Goal: Task Accomplishment & Management: Use online tool/utility

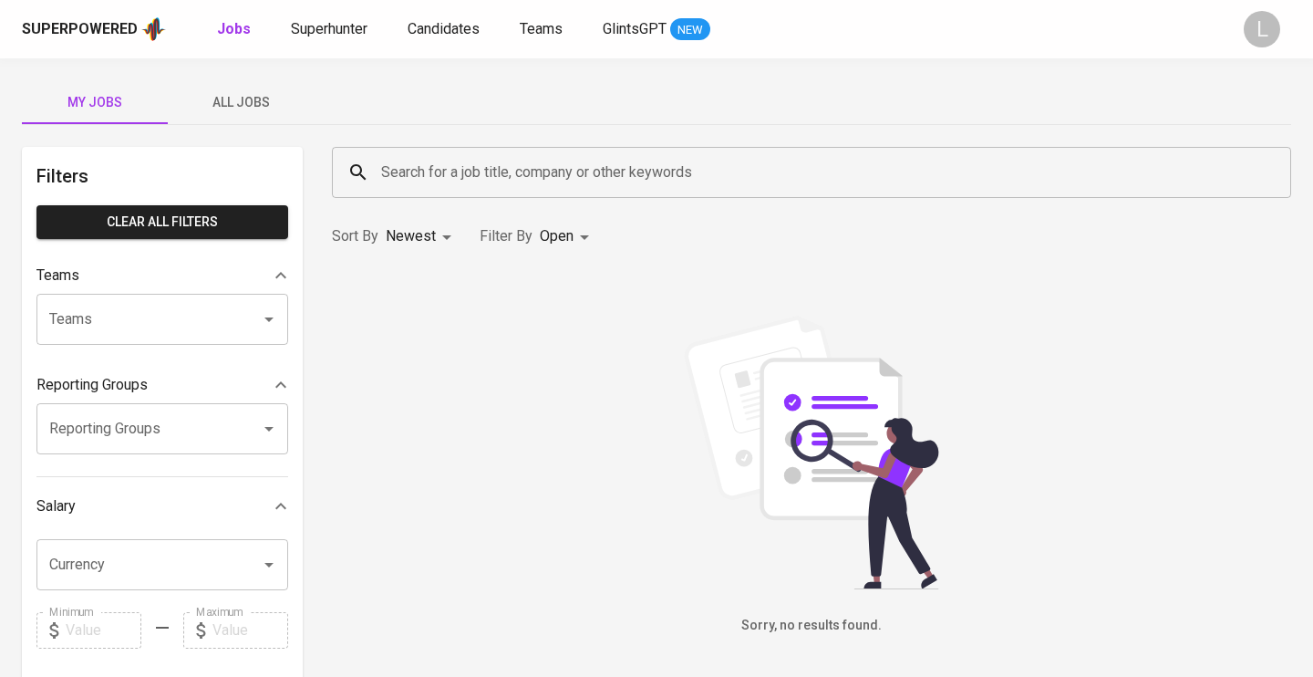
click at [239, 106] on span "All Jobs" at bounding box center [241, 102] width 124 height 23
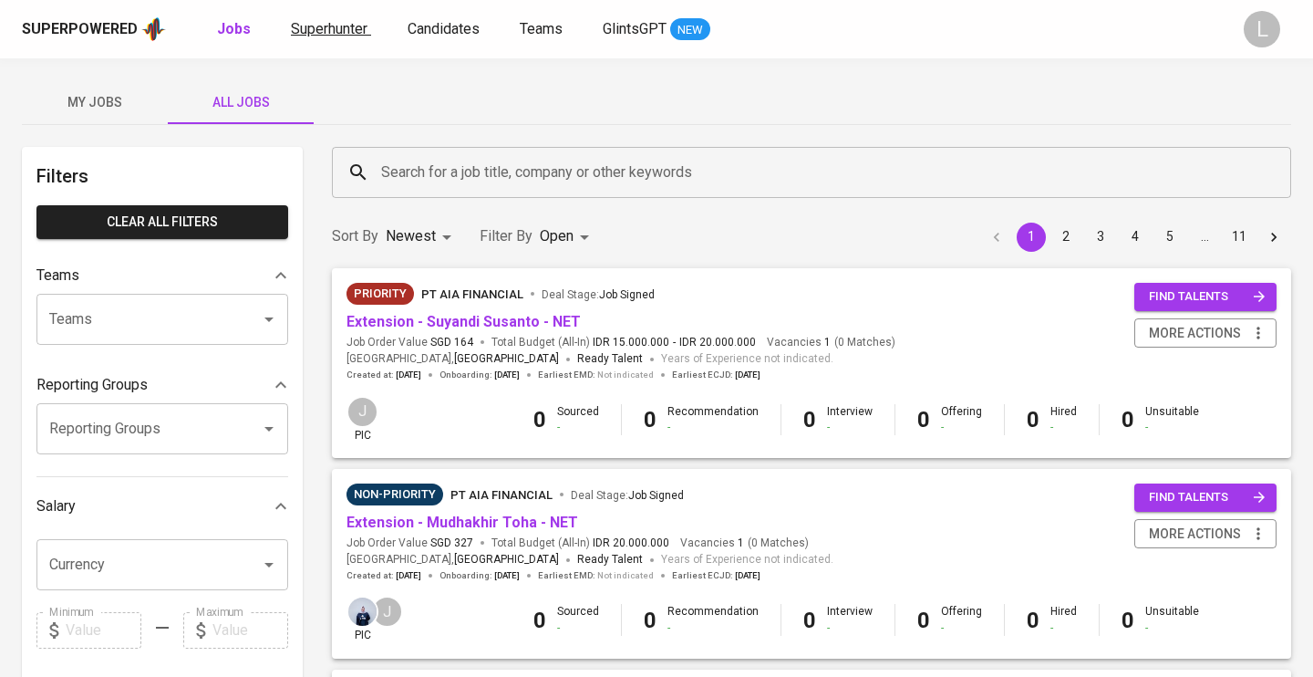
click at [328, 33] on span "Superhunter" at bounding box center [329, 28] width 77 height 17
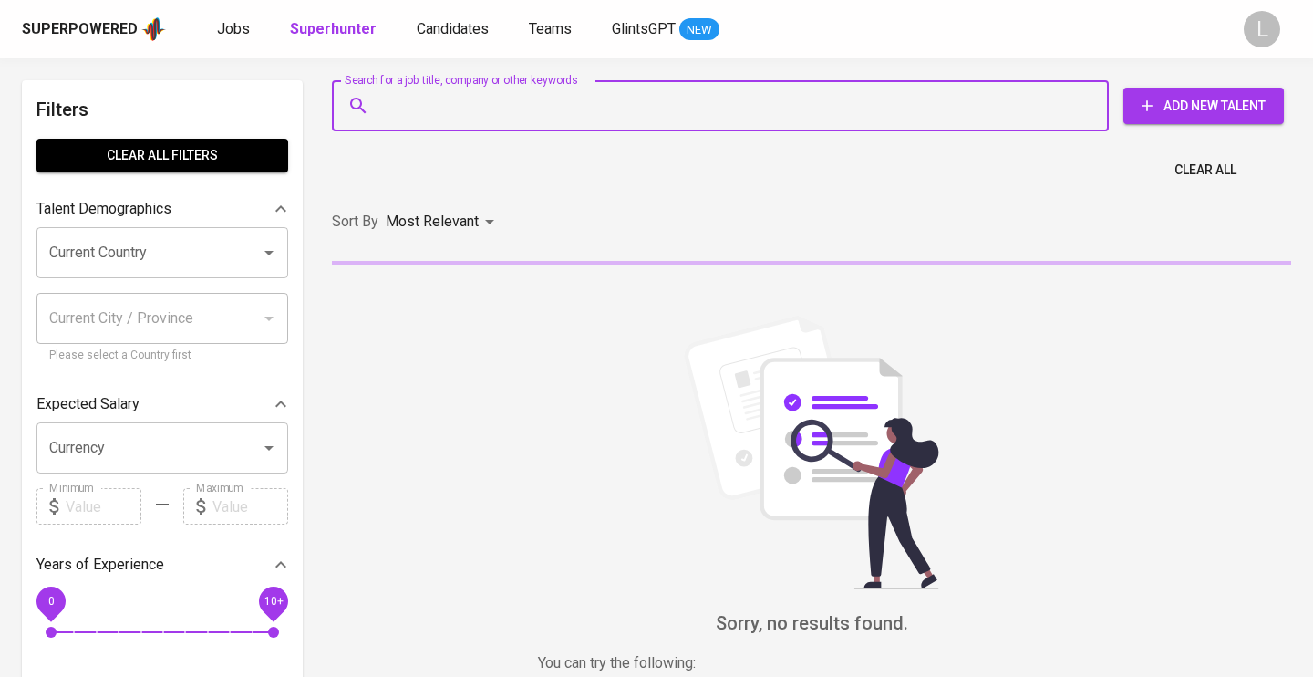
click at [635, 115] on input "Search for a job title, company or other keywords" at bounding box center [725, 105] width 697 height 35
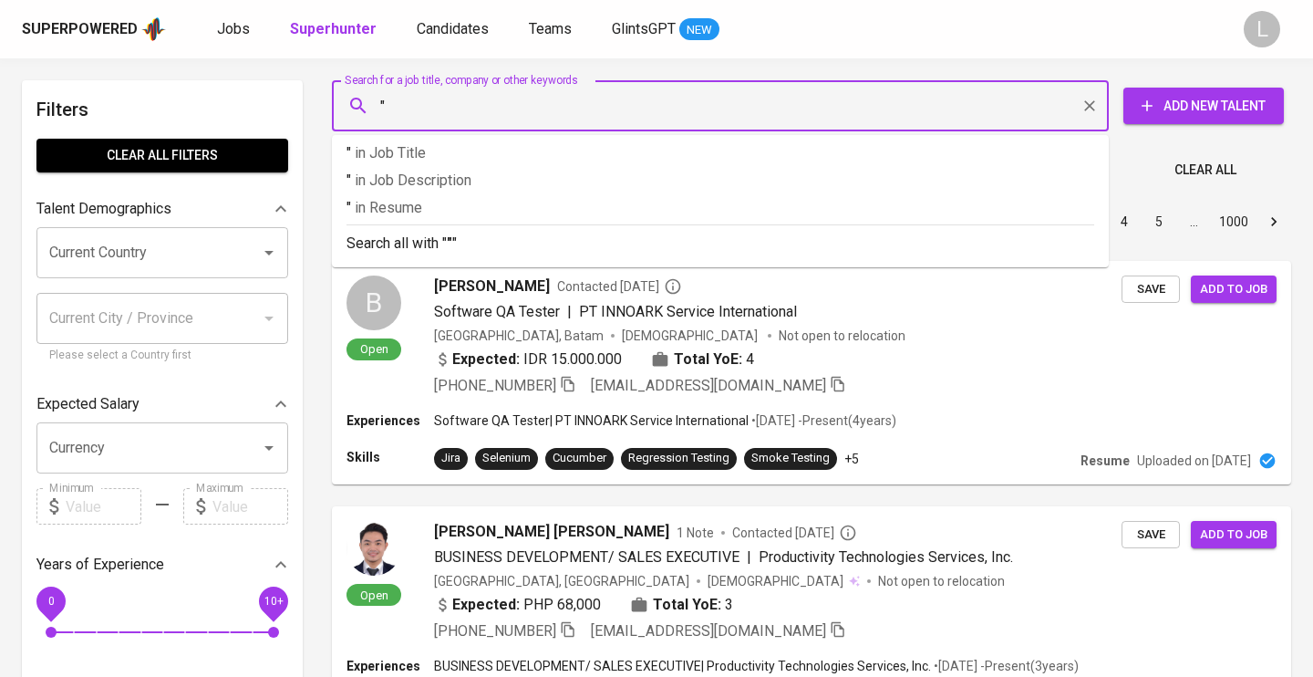
paste input "Putri [PERSON_NAME], #HIRING Putri [PERSON_NAME]"
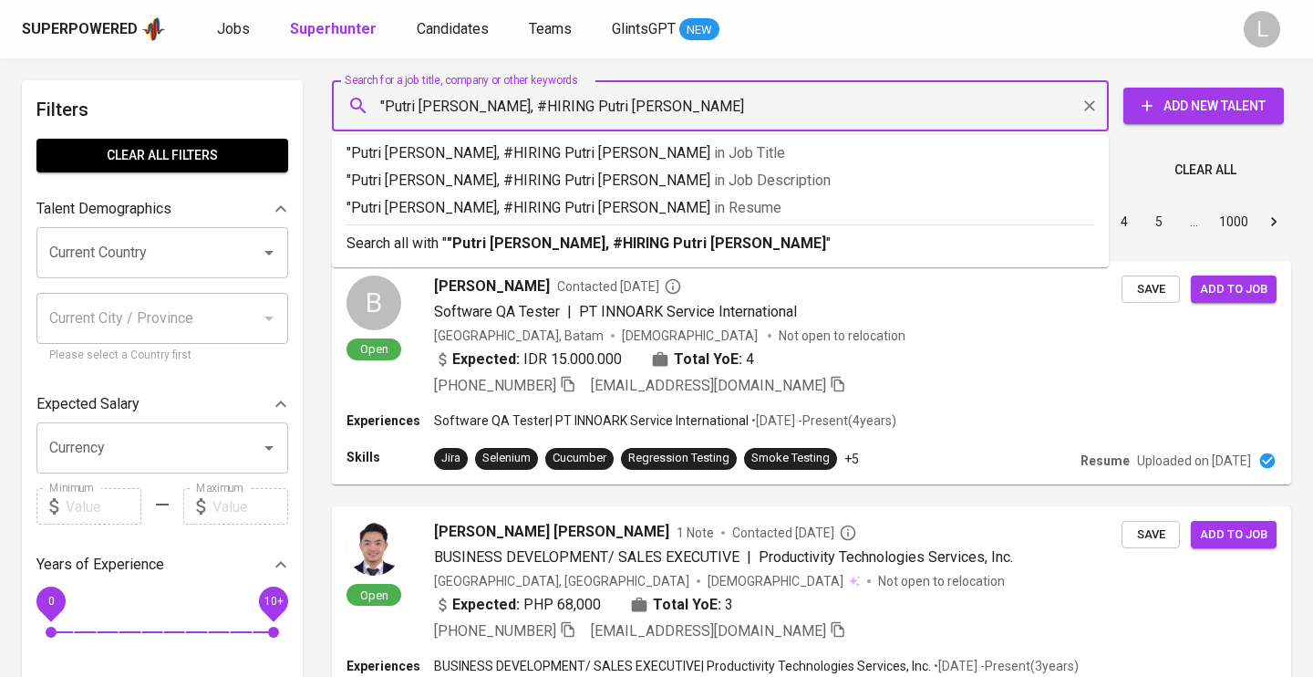
drag, startPoint x: 463, startPoint y: 109, endPoint x: 725, endPoint y: 128, distance: 262.5
click at [725, 129] on div ""Putri [PERSON_NAME], #HIRING Putri [PERSON_NAME] Search for a job title, compa…" at bounding box center [720, 105] width 777 height 51
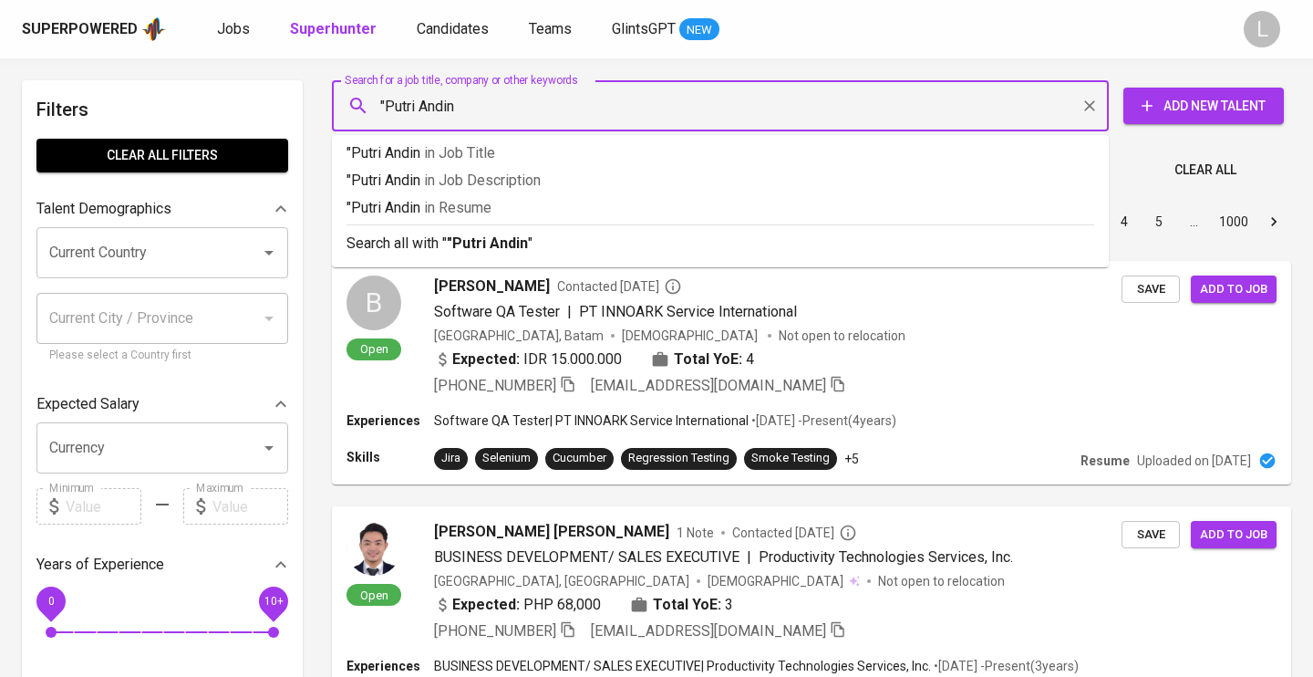
type input ""Putri Andin""
click at [586, 200] on p ""Putri Andin" in Resume" at bounding box center [721, 208] width 748 height 22
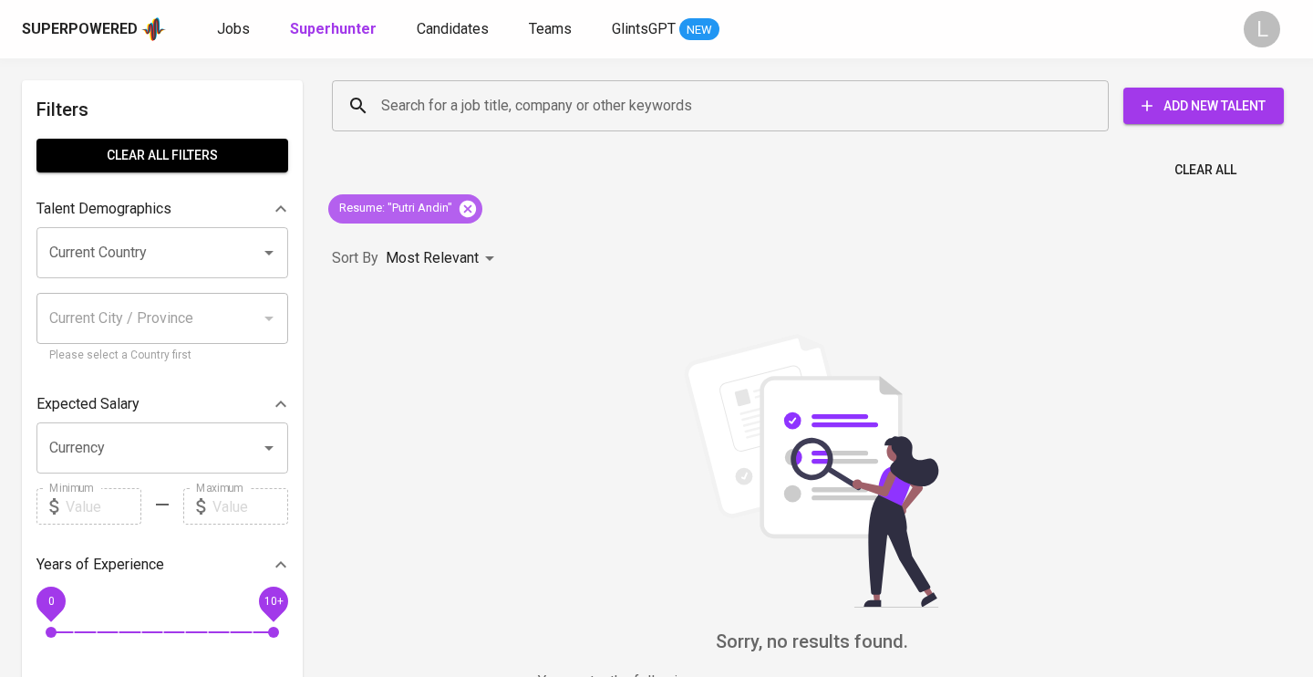
click at [468, 208] on icon at bounding box center [468, 209] width 20 height 20
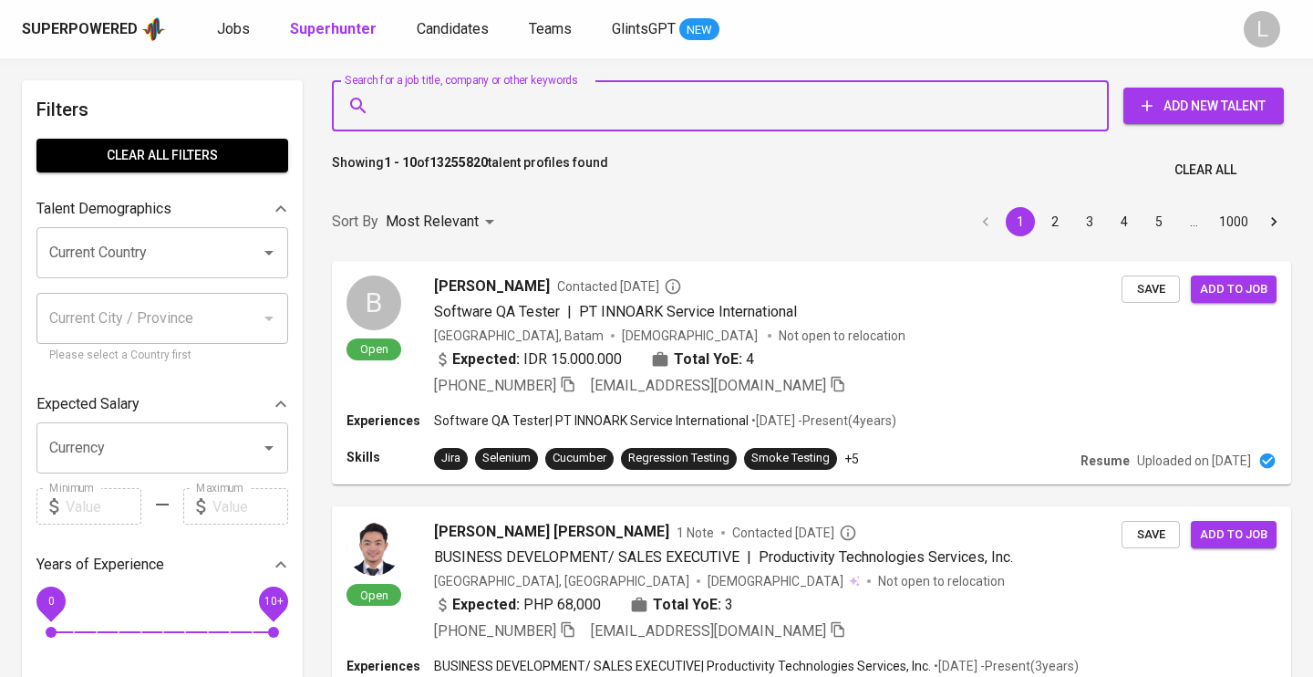
click at [407, 94] on input "Search for a job title, company or other keywords" at bounding box center [725, 105] width 697 height 35
click at [409, 106] on input "Search for a job title, company or other keywords" at bounding box center [725, 105] width 697 height 35
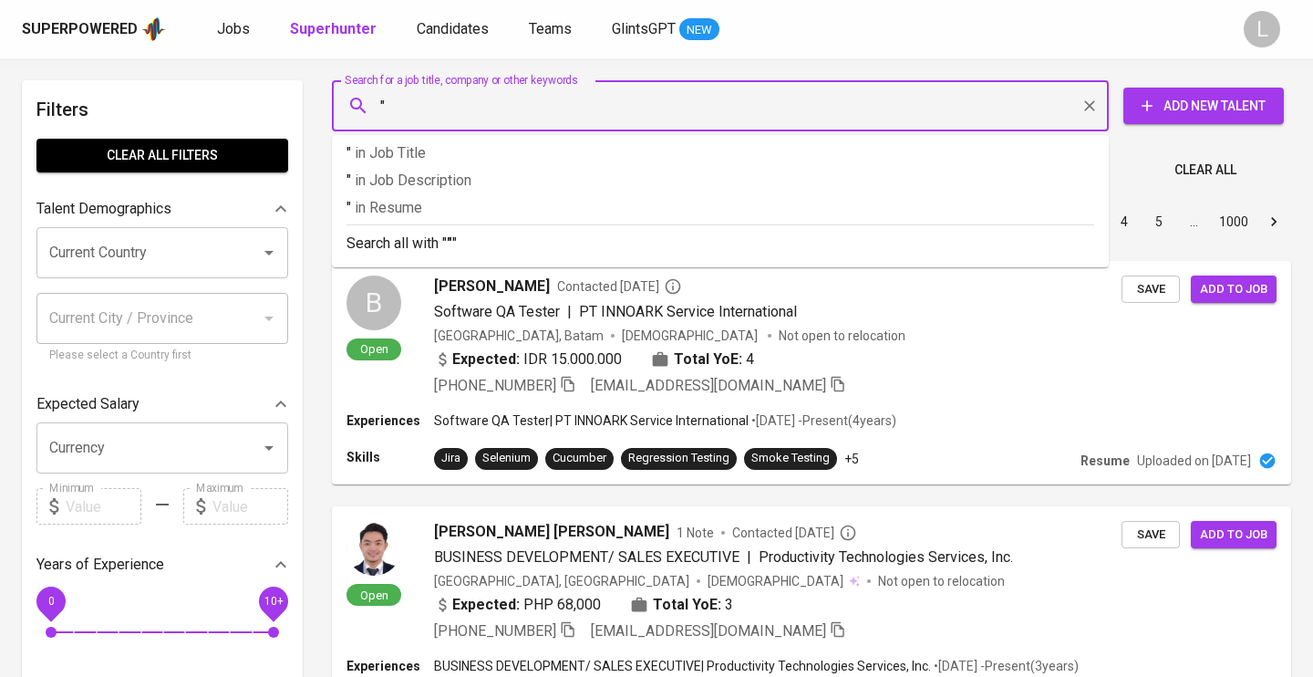
paste input "Putri [PERSON_NAME], #HIRING Putri [PERSON_NAME]"
type input """
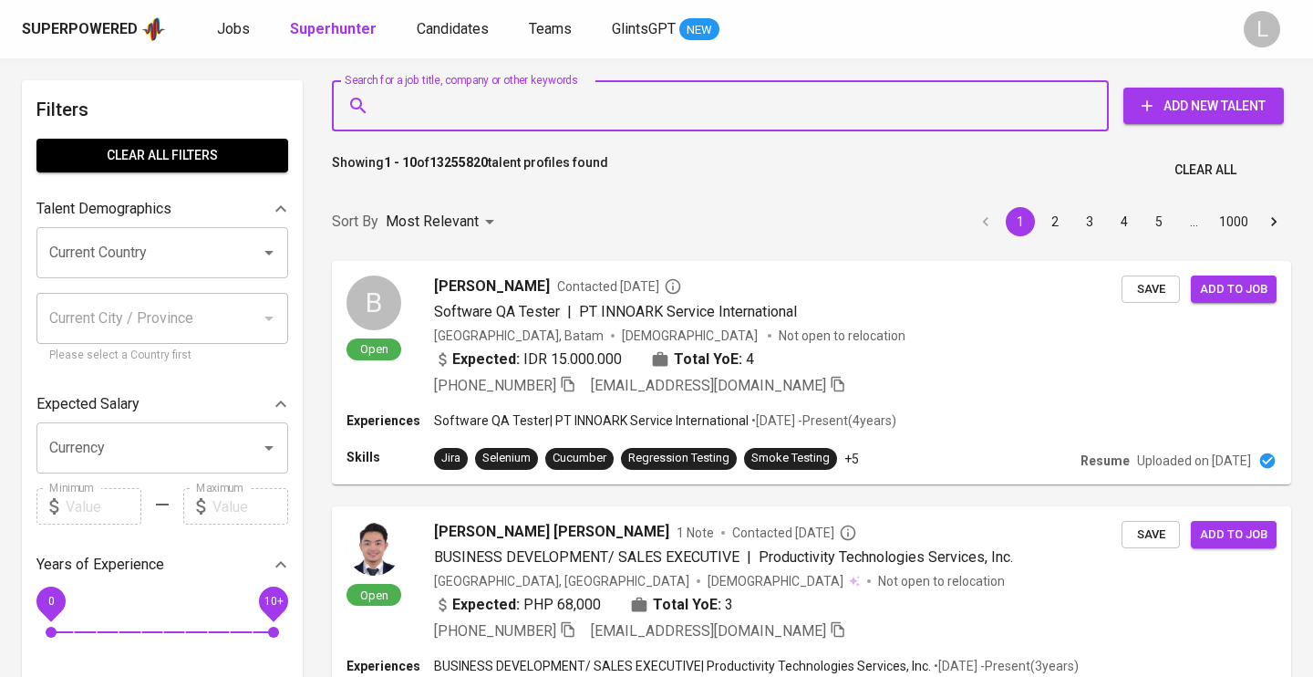
paste input "Putri [PERSON_NAME], #HIRING Putri [PERSON_NAME]"
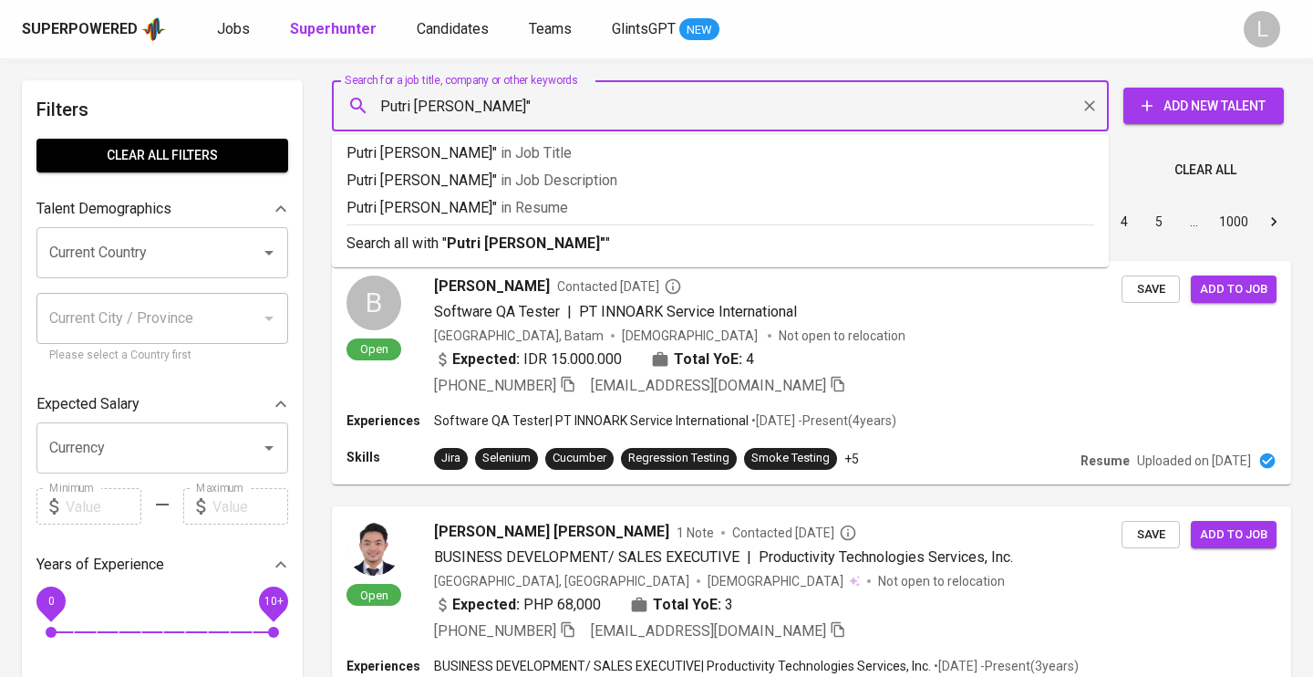
click at [384, 105] on input "Putri [PERSON_NAME]"" at bounding box center [725, 105] width 697 height 35
type input ""Putri [PERSON_NAME]""
click at [485, 239] on b ""Putri [PERSON_NAME]"" at bounding box center [529, 242] width 164 height 17
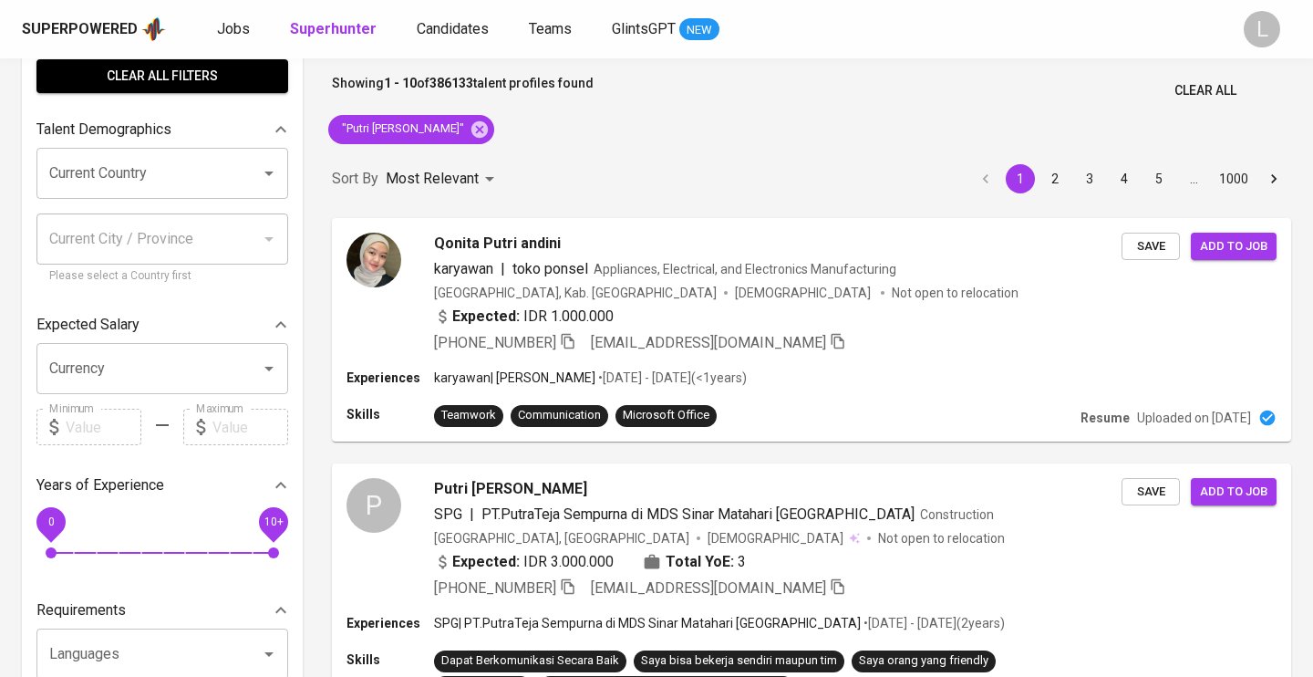
scroll to position [498, 0]
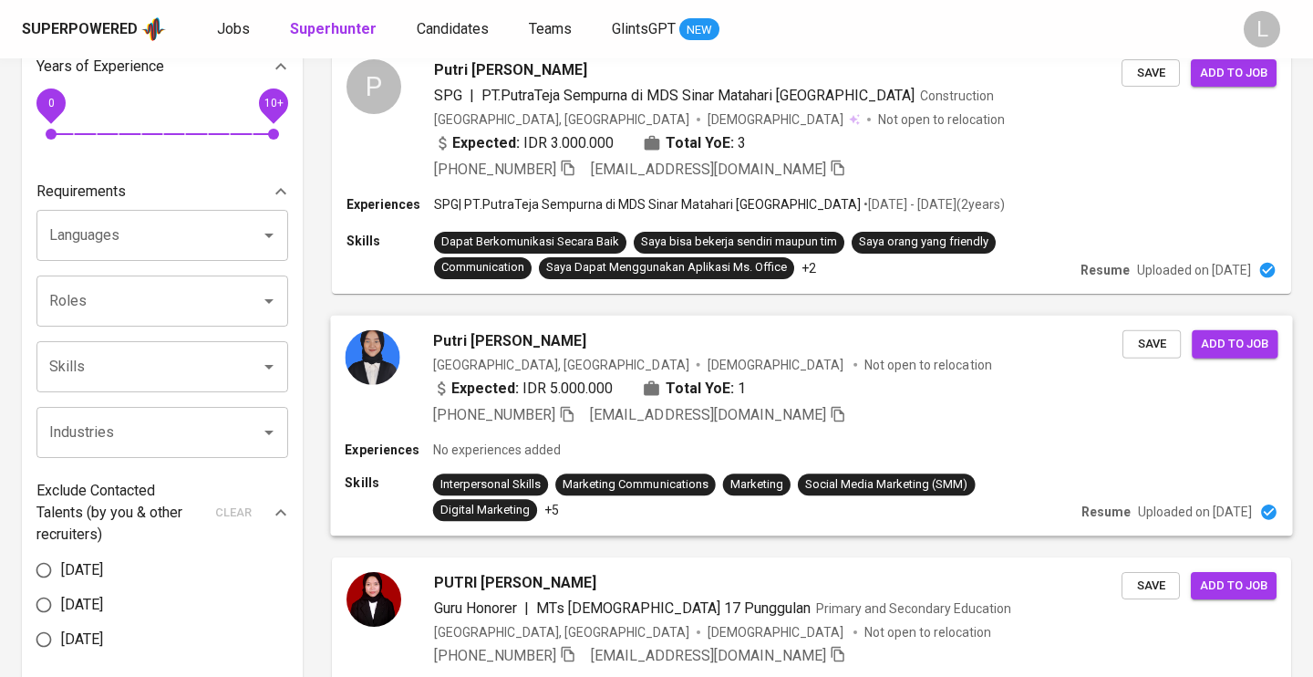
click at [420, 372] on div "Putri Andini [GEOGRAPHIC_DATA], [GEOGRAPHIC_DATA] [DEMOGRAPHIC_DATA] Not open t…" at bounding box center [734, 377] width 778 height 96
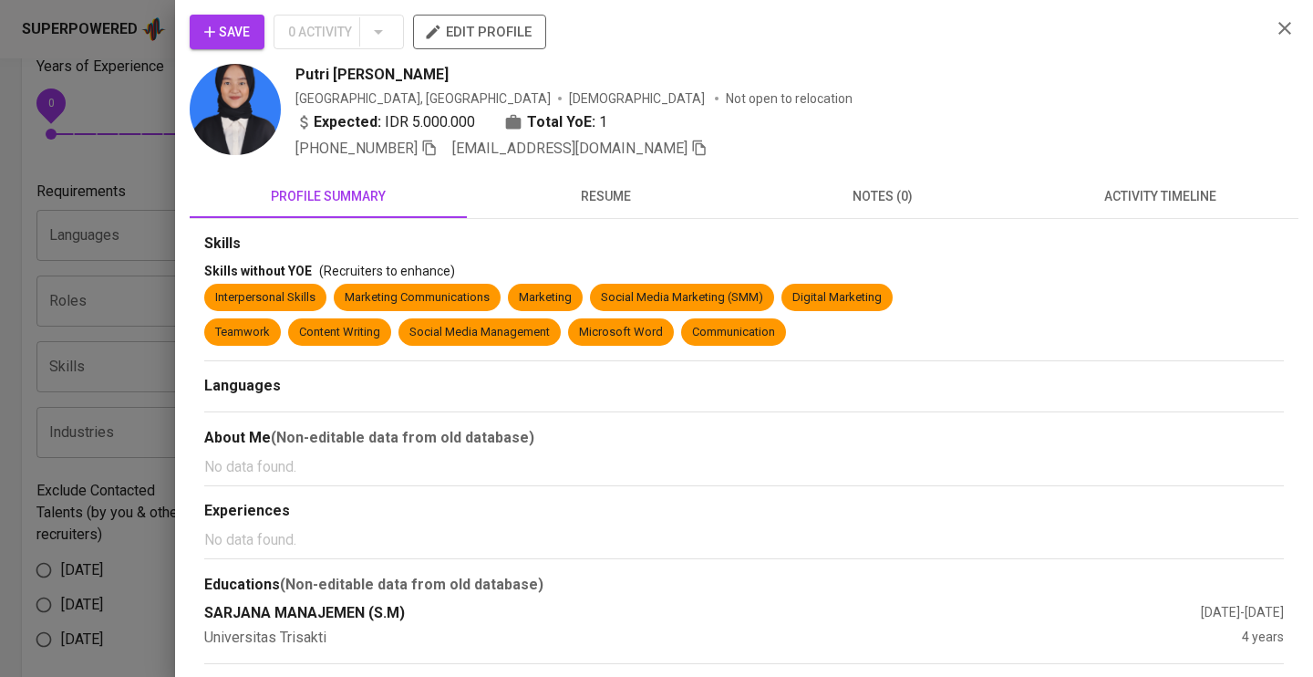
click at [259, 107] on img at bounding box center [235, 109] width 91 height 91
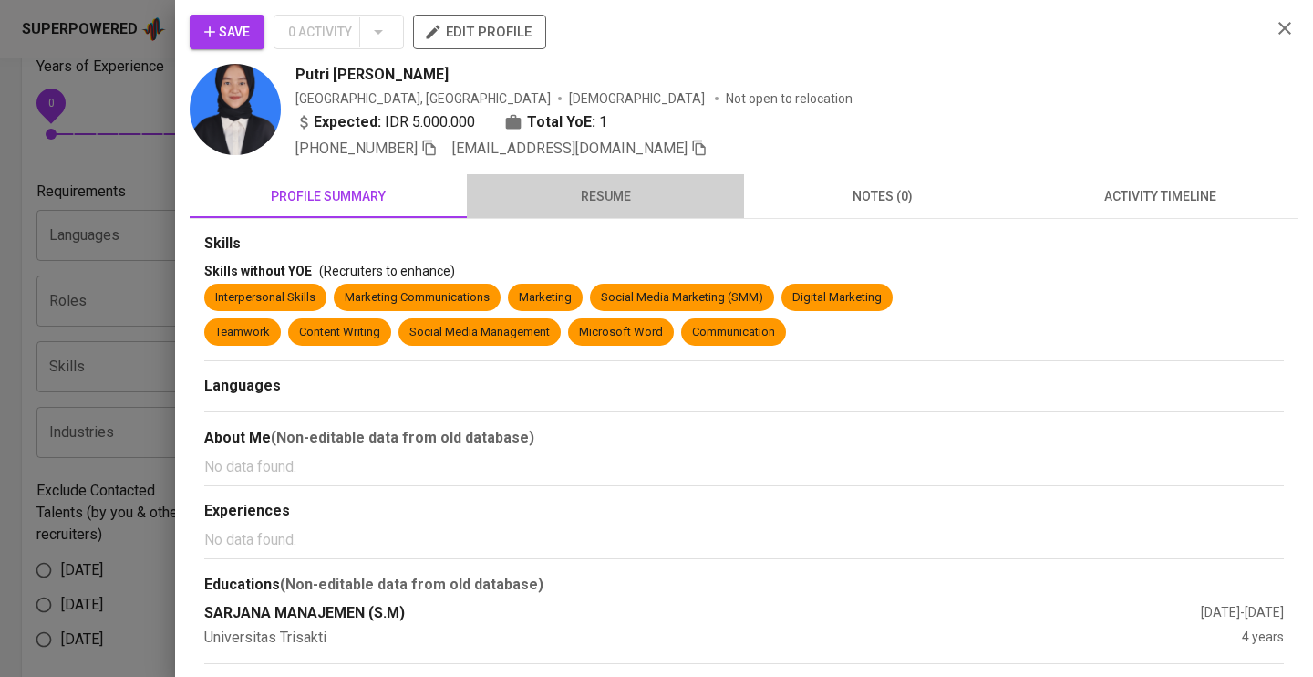
click at [607, 200] on span "resume" at bounding box center [605, 196] width 255 height 23
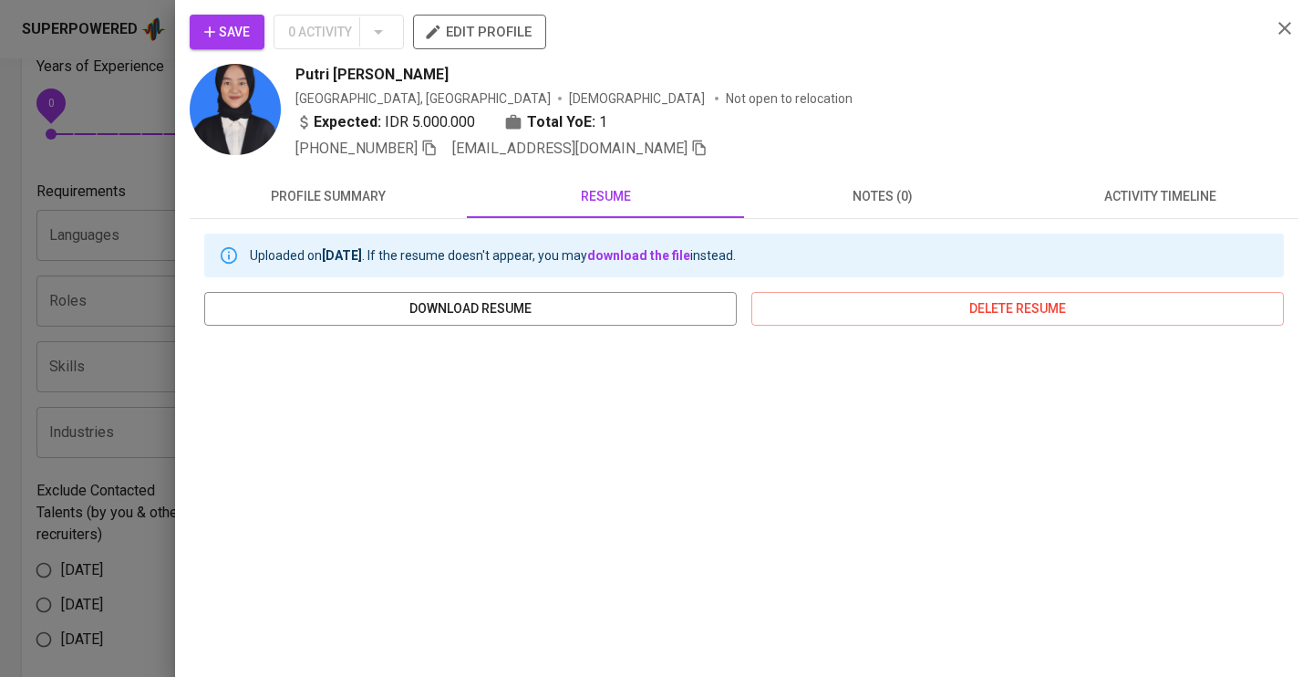
click at [0, 316] on div at bounding box center [656, 338] width 1313 height 677
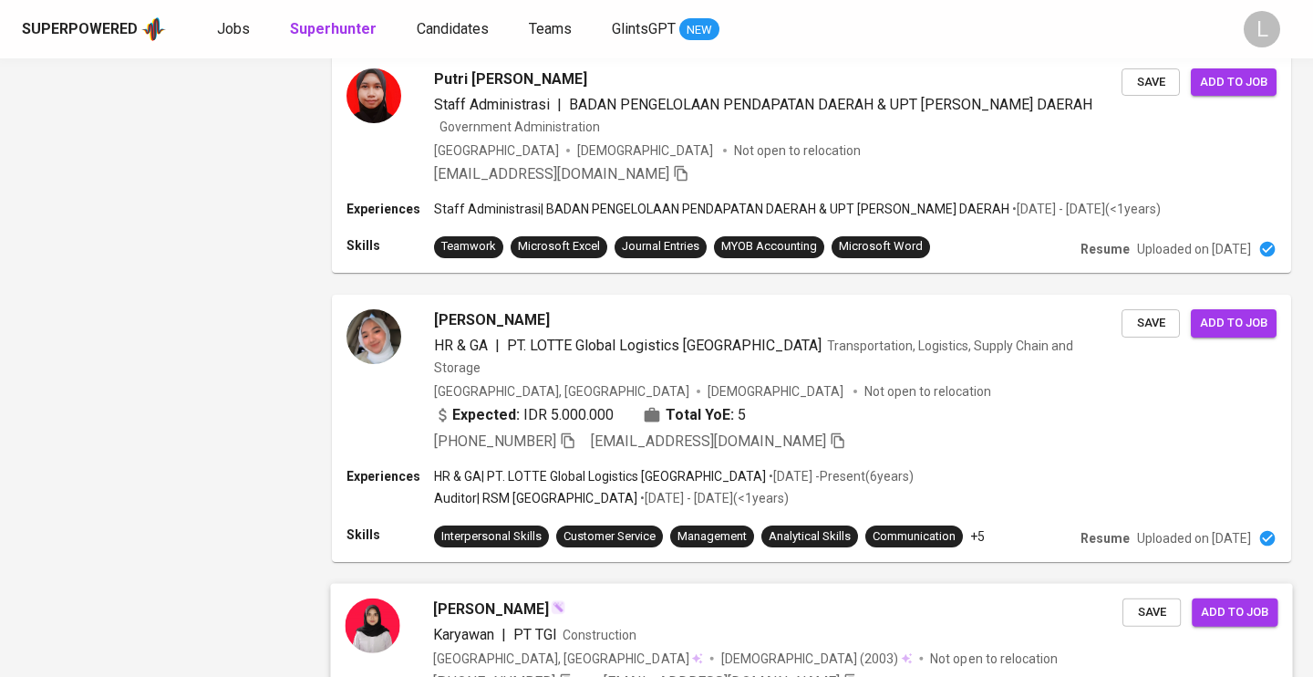
scroll to position [2176, 0]
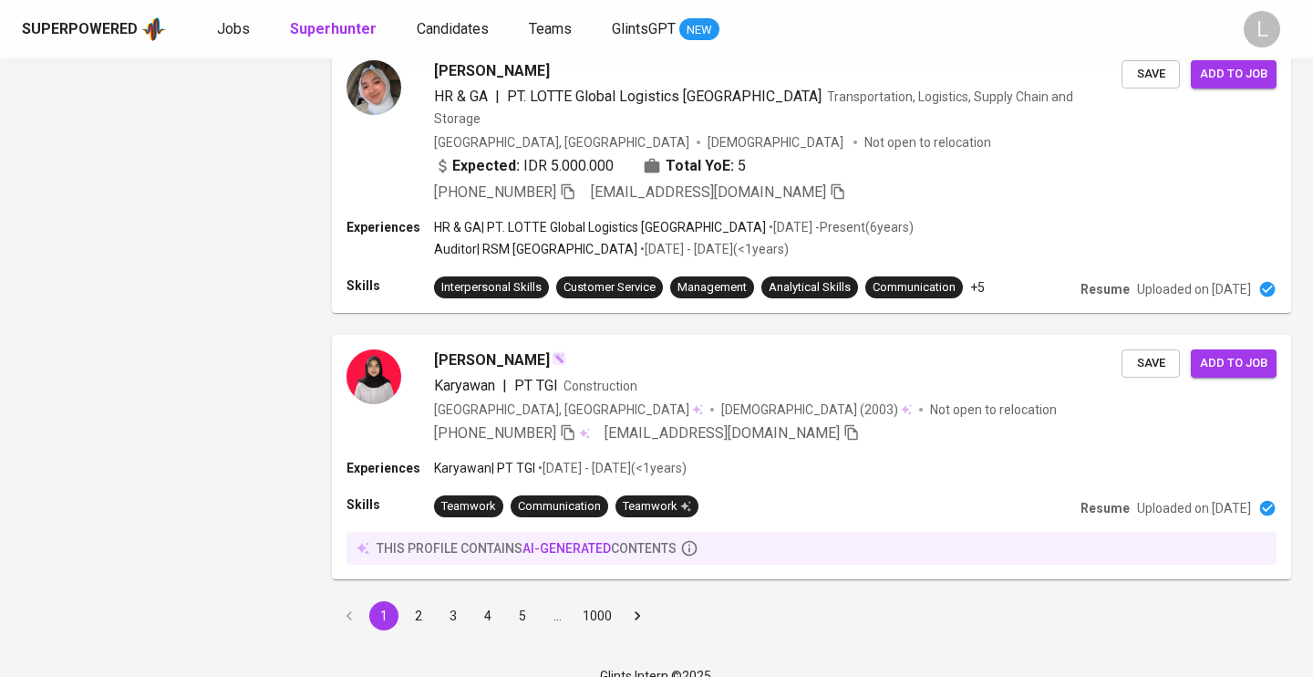
click at [420, 601] on button "2" at bounding box center [418, 615] width 29 height 29
